Goal: Information Seeking & Learning: Understand process/instructions

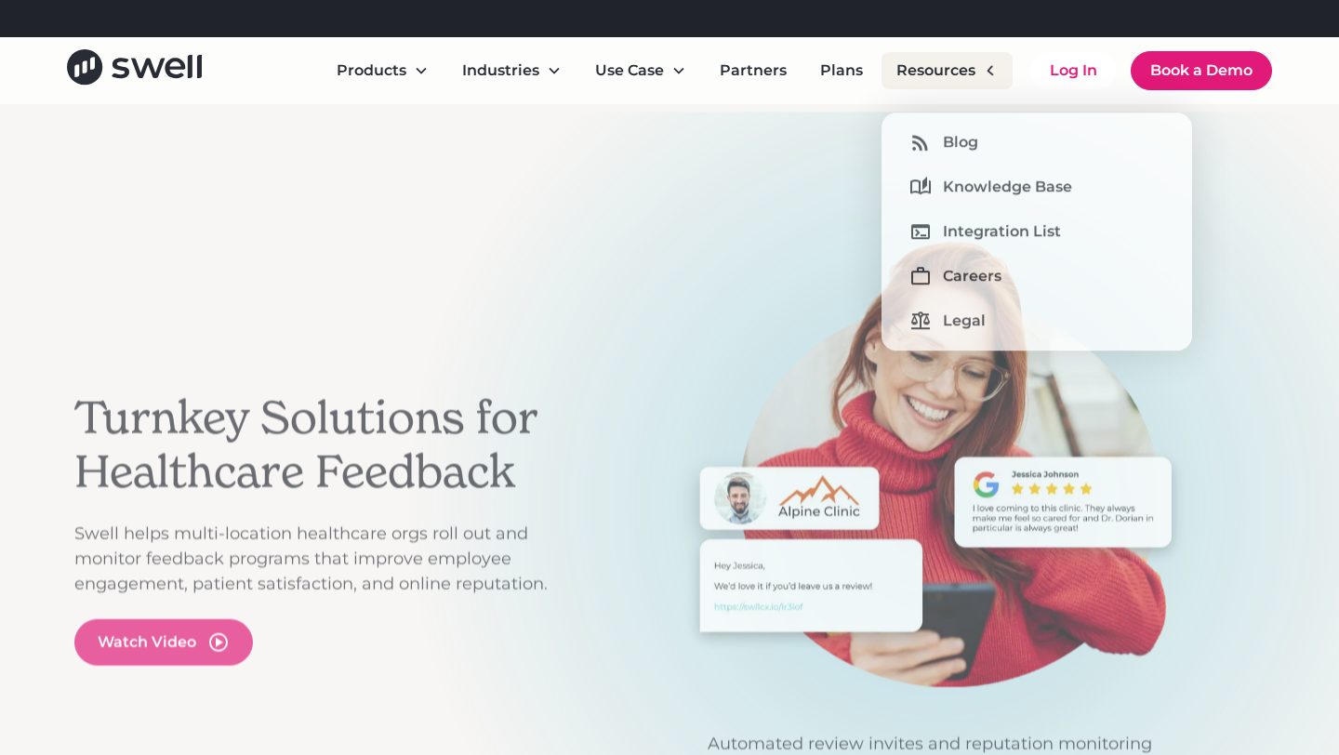
drag, startPoint x: 0, startPoint y: 0, endPoint x: 938, endPoint y: 57, distance: 940.0
click at [938, 57] on div "Resources" at bounding box center [947, 70] width 131 height 37
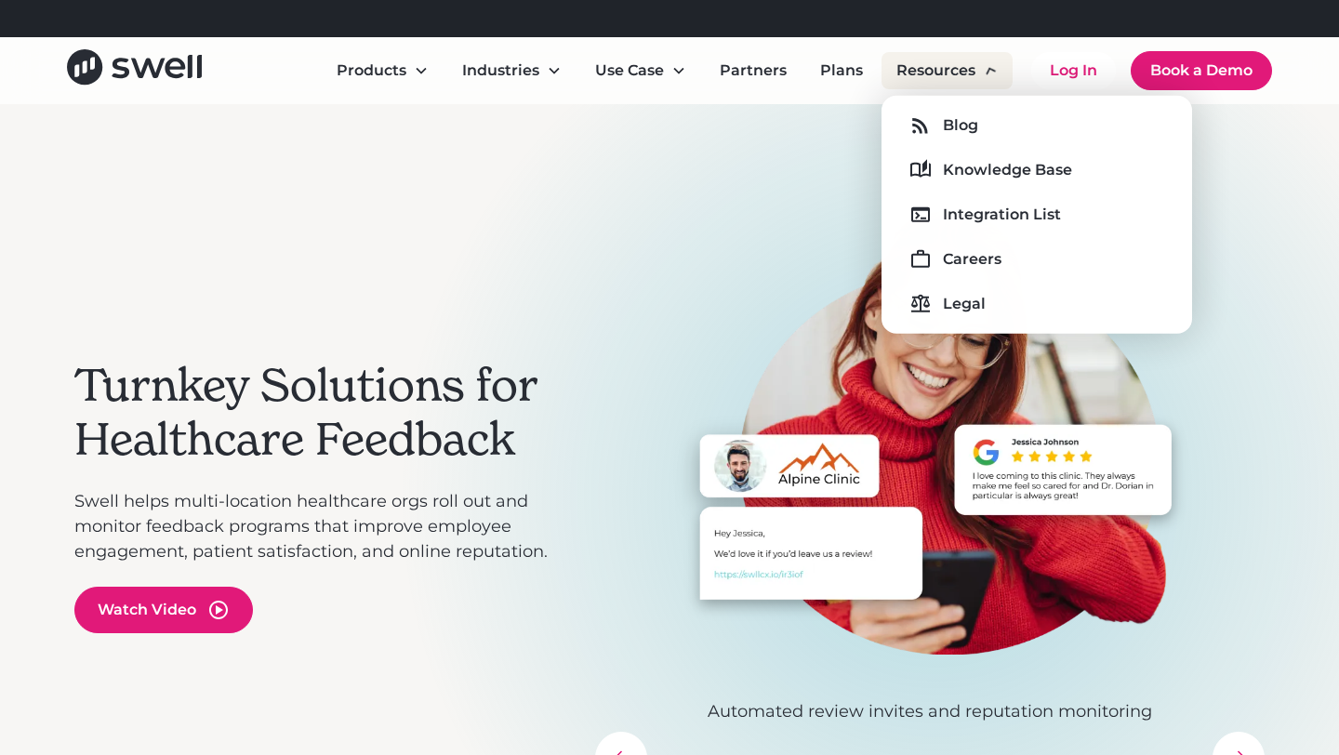
click at [945, 82] on div "Resources" at bounding box center [947, 70] width 131 height 37
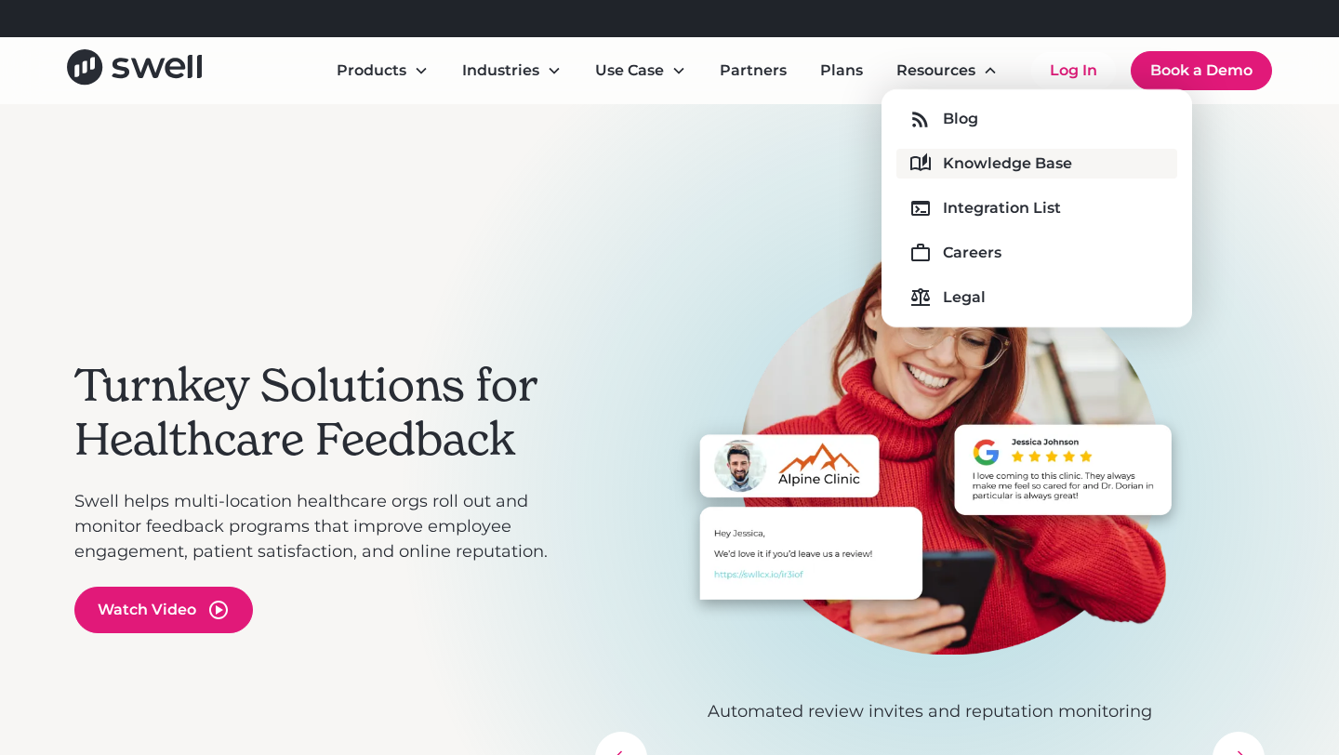
click at [953, 157] on div "Knowledge Base" at bounding box center [1007, 164] width 129 height 22
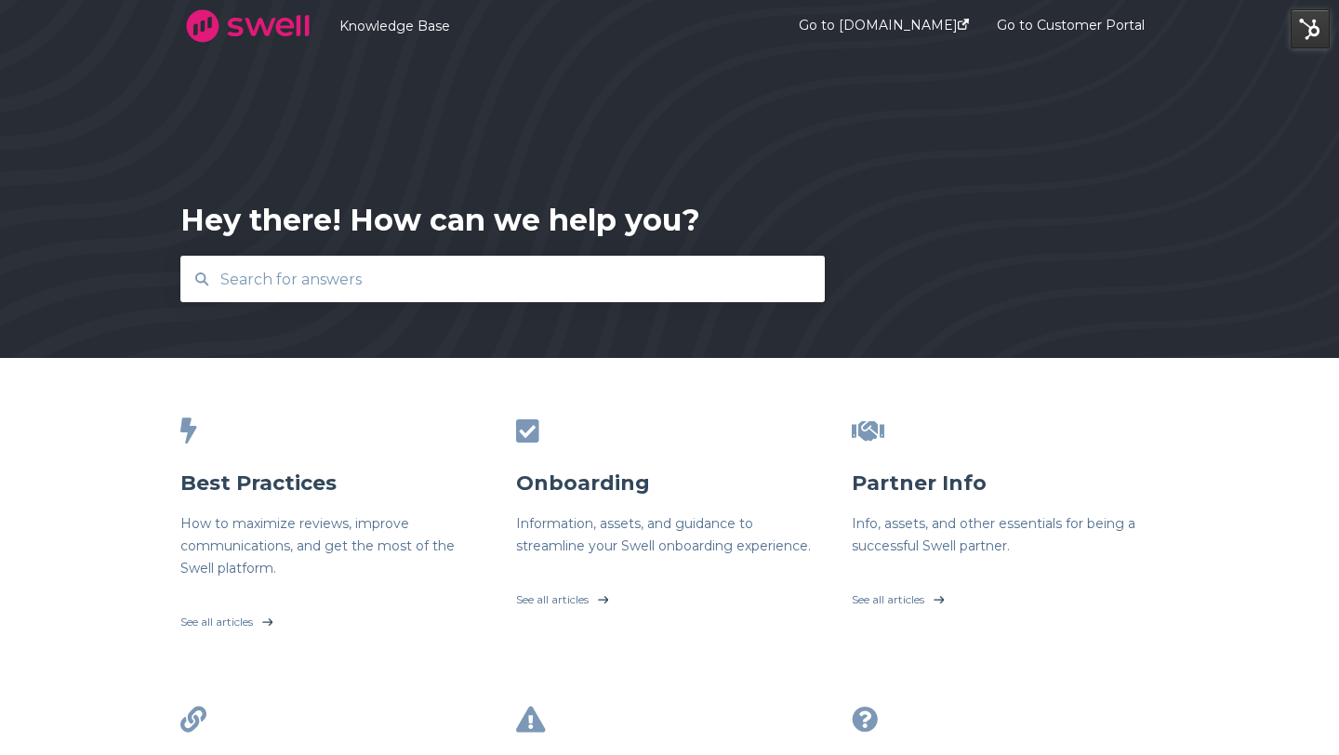
click at [628, 271] on input "text" at bounding box center [503, 279] width 588 height 40
type input "gmb"
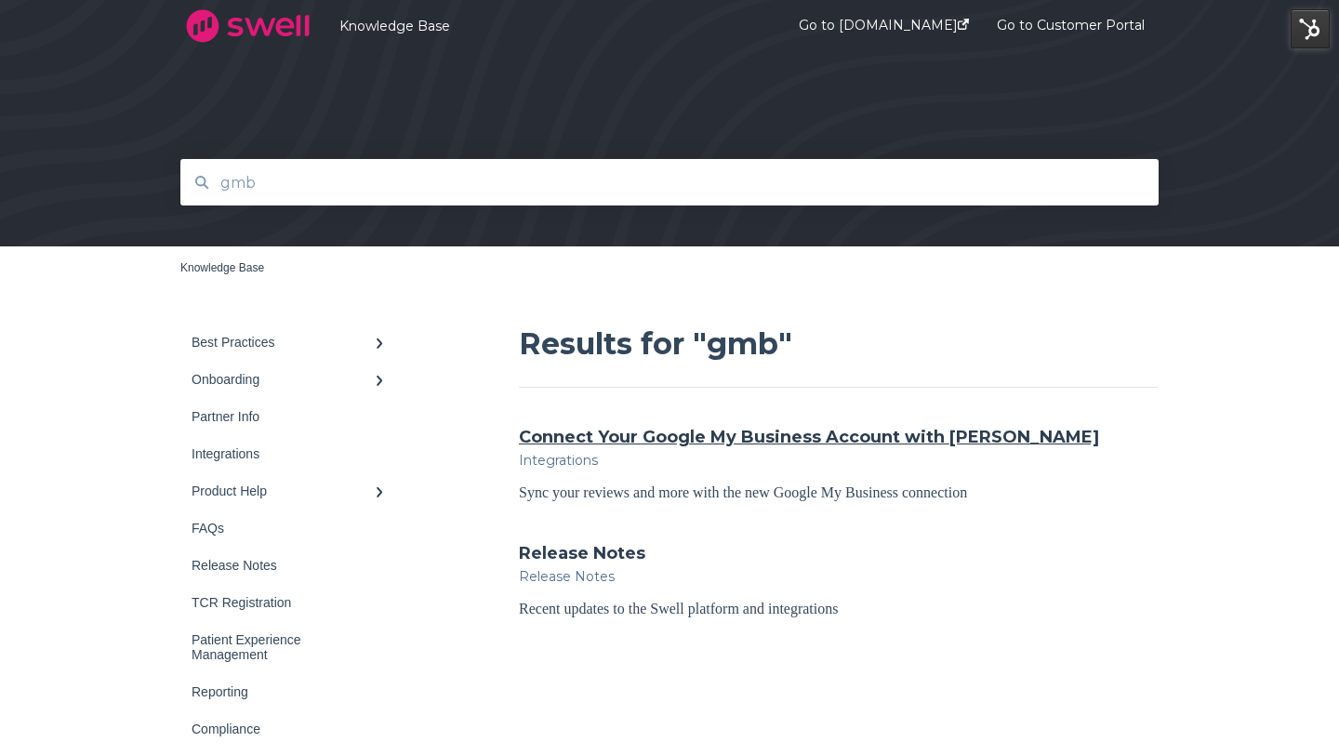
click at [622, 432] on link "Connect Your Google My Business Account with [PERSON_NAME]" at bounding box center [809, 437] width 580 height 24
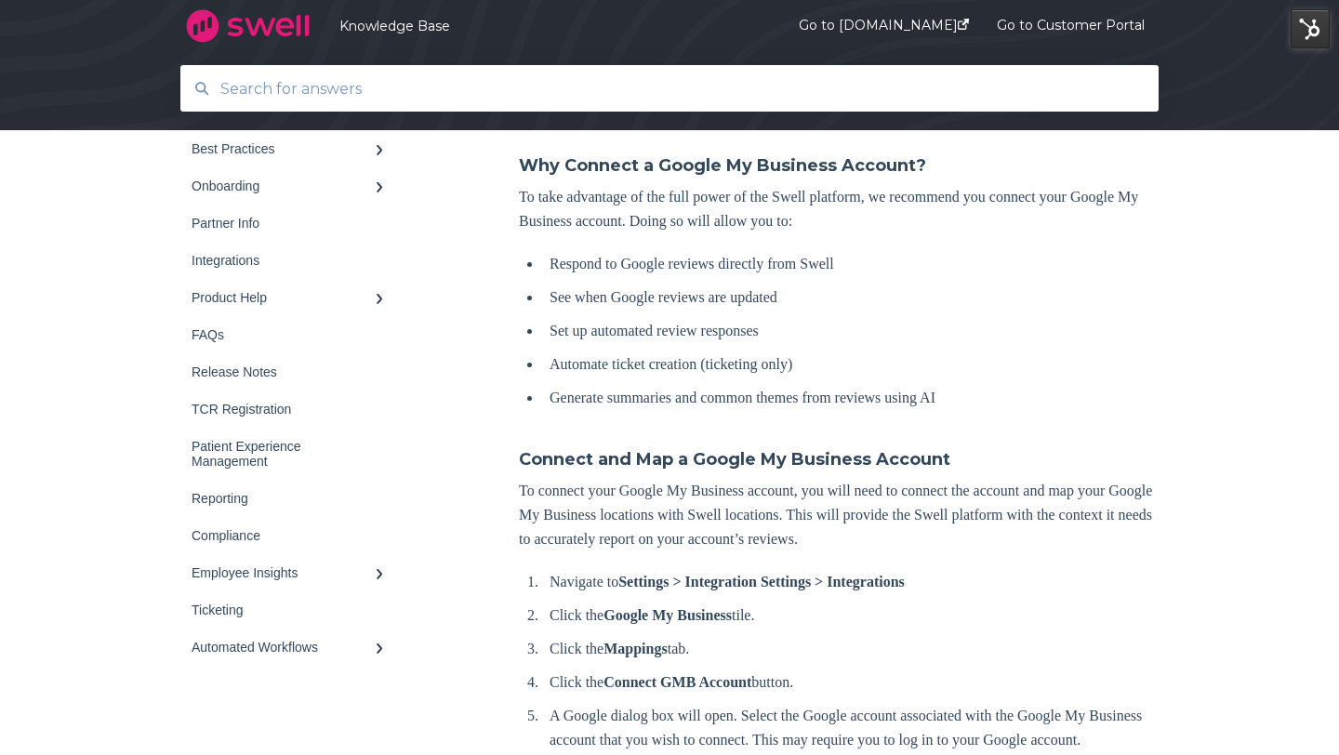
scroll to position [487, 0]
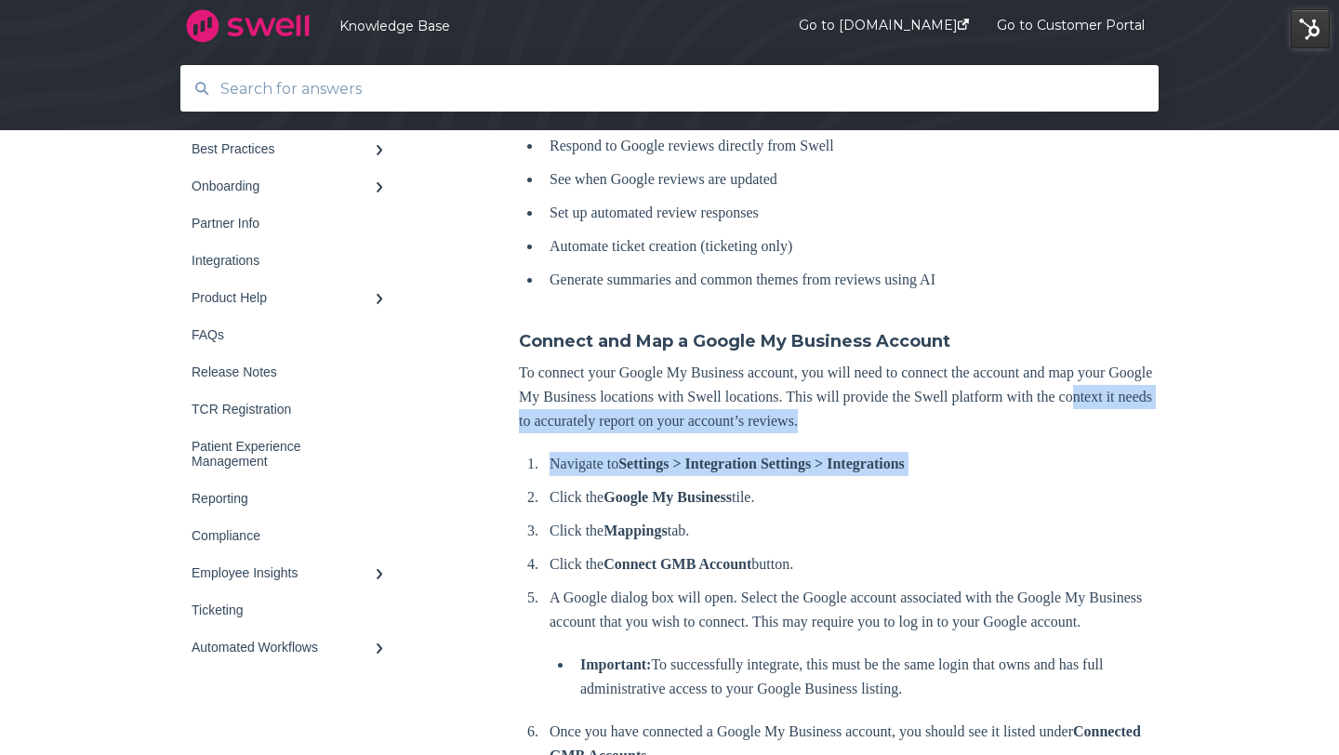
drag, startPoint x: 533, startPoint y: 433, endPoint x: 587, endPoint y: 478, distance: 70.0
click at [587, 478] on div "Connect Your Google My Business Account with Swell Sync your reviews and more w…" at bounding box center [839, 540] width 640 height 1408
click at [587, 478] on ol "Navigate to Settings > Integration Settings > Integrations Click the Google My …" at bounding box center [842, 696] width 632 height 489
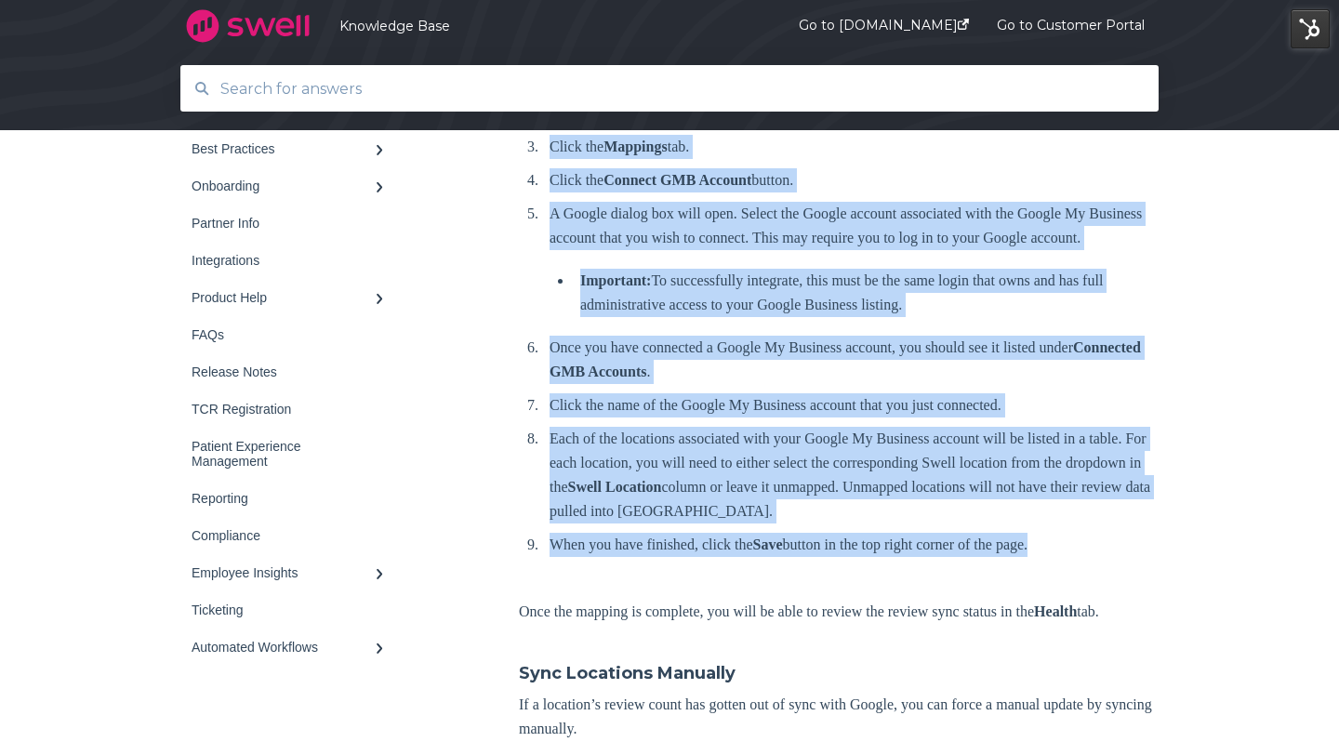
scroll to position [879, 0]
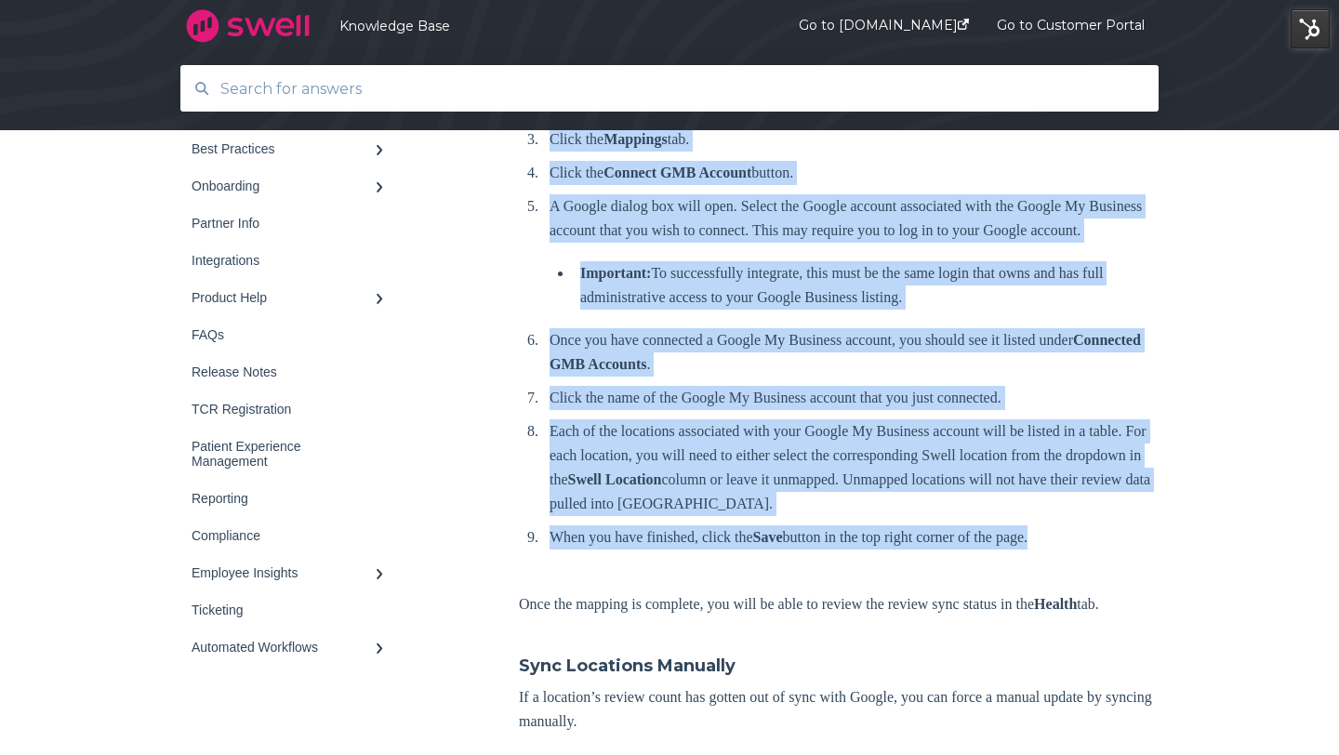
drag, startPoint x: 526, startPoint y: 469, endPoint x: 745, endPoint y: 646, distance: 281.6
click at [745, 646] on div "Connect Your Google My Business Account with Swell Sync your reviews and more w…" at bounding box center [839, 149] width 640 height 1408
copy div "Navigate to Settings > Integration Settings > Integrations Click the Google My …"
